Goal: Transaction & Acquisition: Purchase product/service

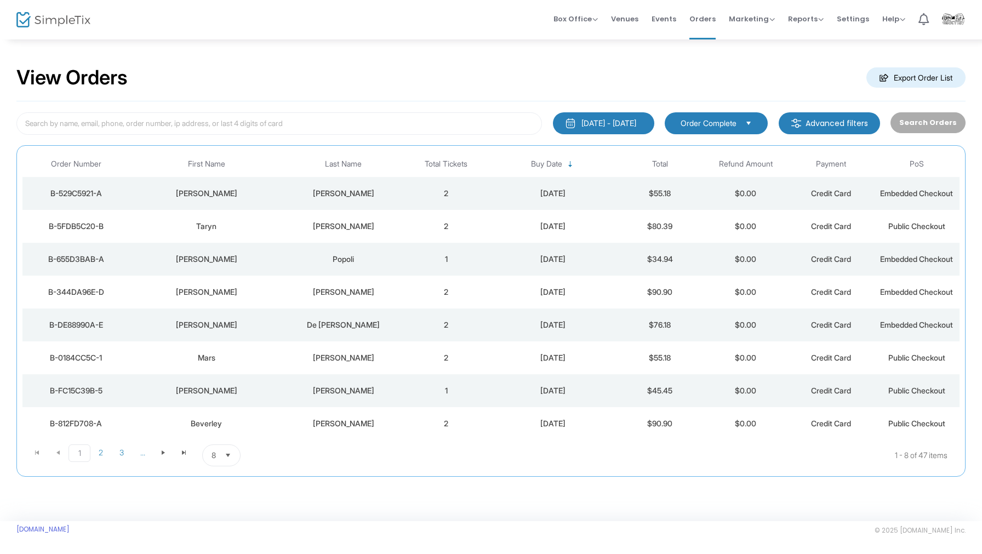
click at [676, 72] on div "View Orders Export Order List" at bounding box center [490, 78] width 949 height 47
click at [576, 21] on span "Box Office" at bounding box center [575, 19] width 44 height 10
click at [582, 38] on li "Sell Tickets" at bounding box center [592, 36] width 78 height 21
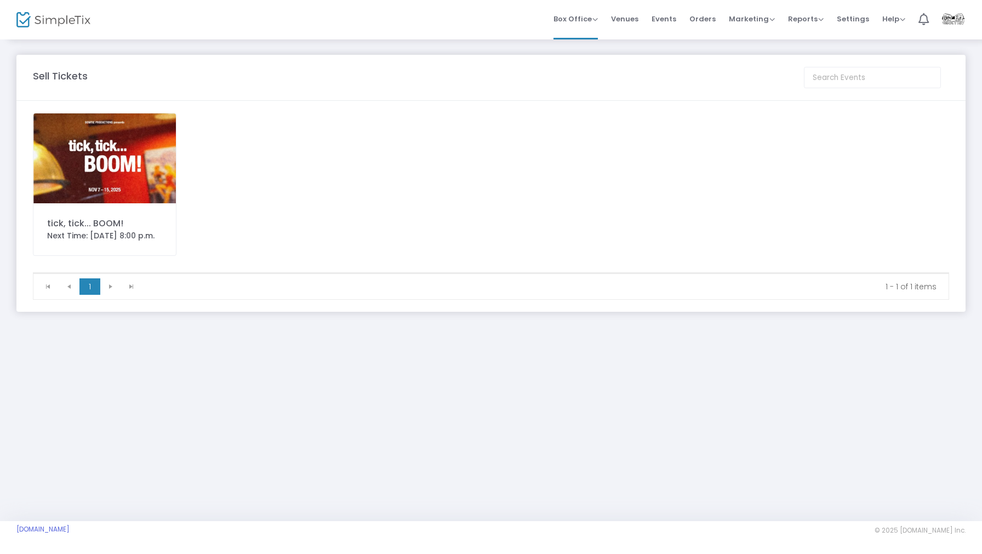
click at [91, 149] on img at bounding box center [104, 158] width 142 height 90
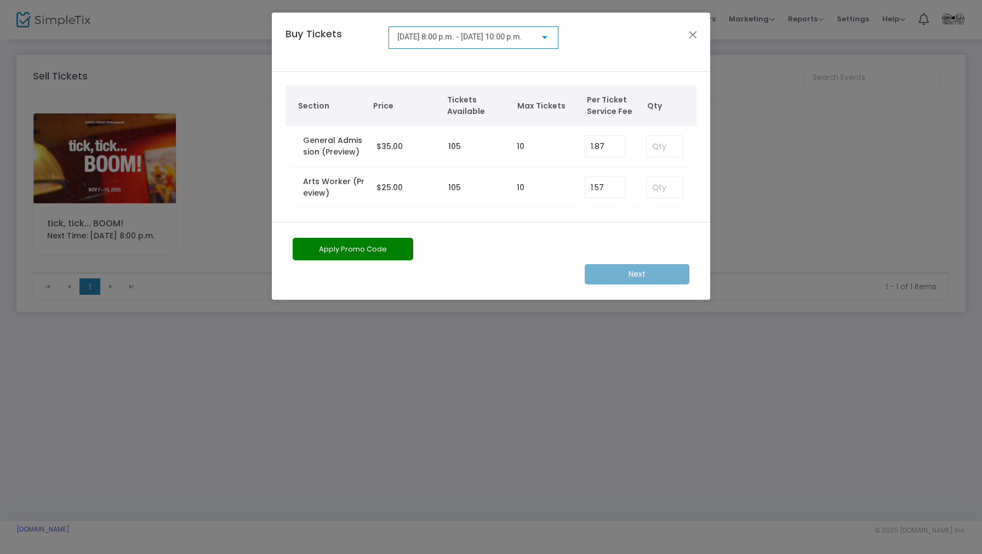
click at [466, 35] on span "2025-11-07 @ 8:00 p.m. - 2025-11-07 @ 10:00 p.m." at bounding box center [459, 36] width 125 height 9
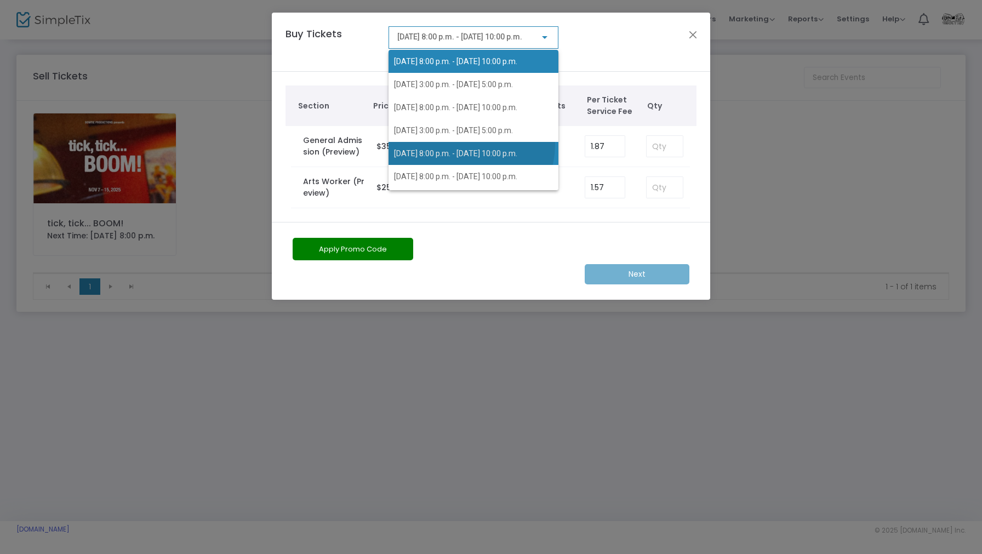
click at [468, 145] on span "2025-11-10 @ 8:00 p.m. - 2025-11-10 @ 10:00 p.m." at bounding box center [473, 153] width 159 height 23
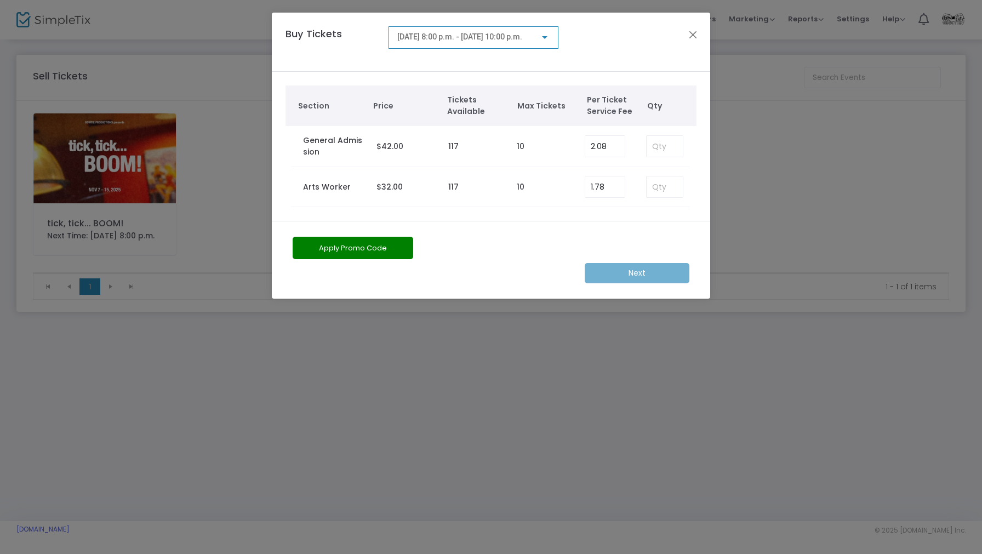
click at [329, 247] on button "Apply Promo Code" at bounding box center [353, 248] width 121 height 22
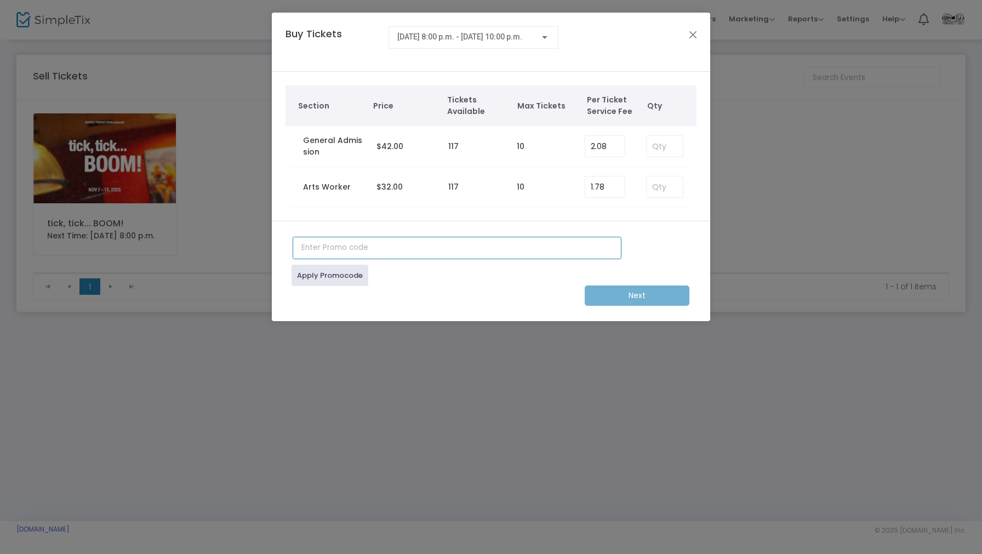
click at [354, 251] on input "text" at bounding box center [457, 248] width 329 height 22
type input "DORAJUROR"
click at [326, 272] on link "Apply Promocode" at bounding box center [329, 275] width 77 height 21
click at [665, 145] on input at bounding box center [665, 146] width 36 height 21
type input "2"
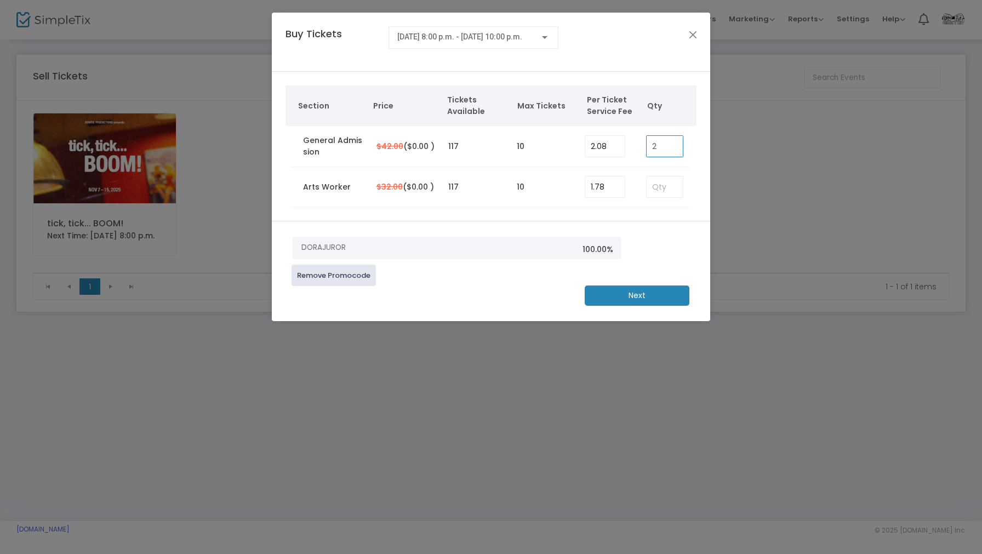
click at [514, 231] on div "DORAJUROR 100.00% Remove Promocode Next" at bounding box center [491, 271] width 438 height 100
click at [650, 302] on m-button "Next" at bounding box center [637, 295] width 105 height 20
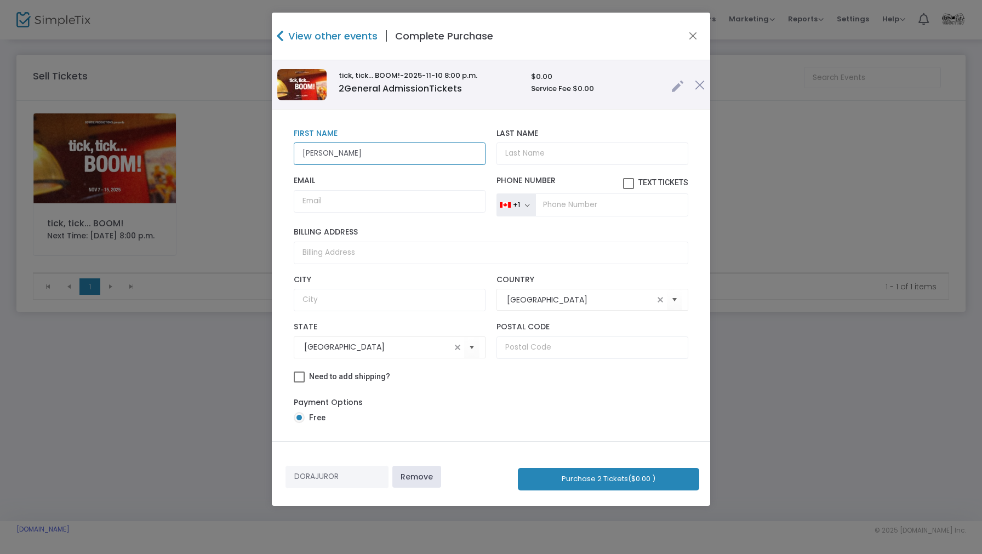
type input "Michael"
type input "Torontow"
paste input "michaeltorontow@me.com"
type input "michaeltorontow@me.com"
click at [439, 222] on div "michaeltorontow@me.com Email Email is required and valid. +1 United States +1 U…" at bounding box center [490, 196] width 405 height 52
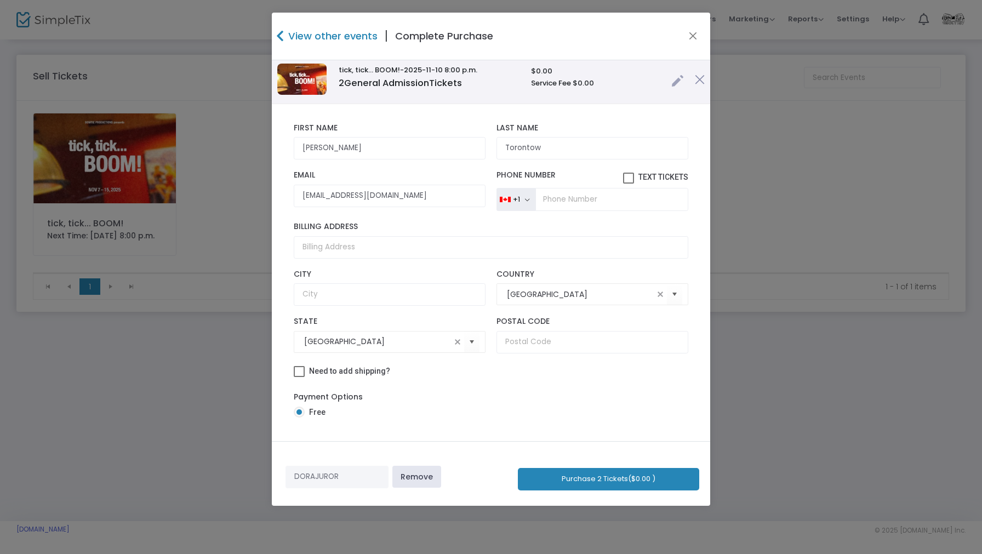
scroll to position [13, 0]
click at [624, 474] on button "Purchase 2 Tickets ($0.00 )" at bounding box center [608, 479] width 181 height 22
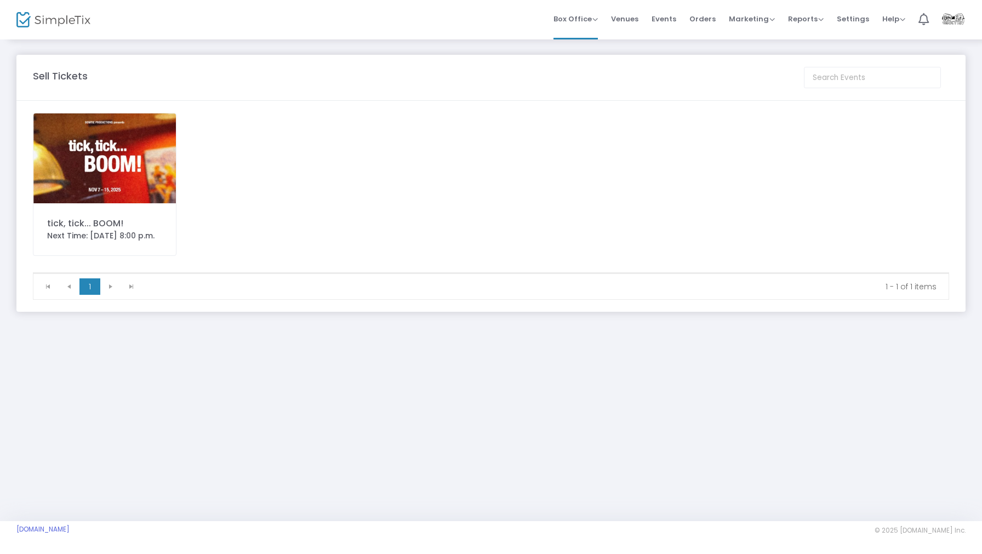
click at [60, 25] on img at bounding box center [53, 20] width 74 height 16
